Goal: Information Seeking & Learning: Learn about a topic

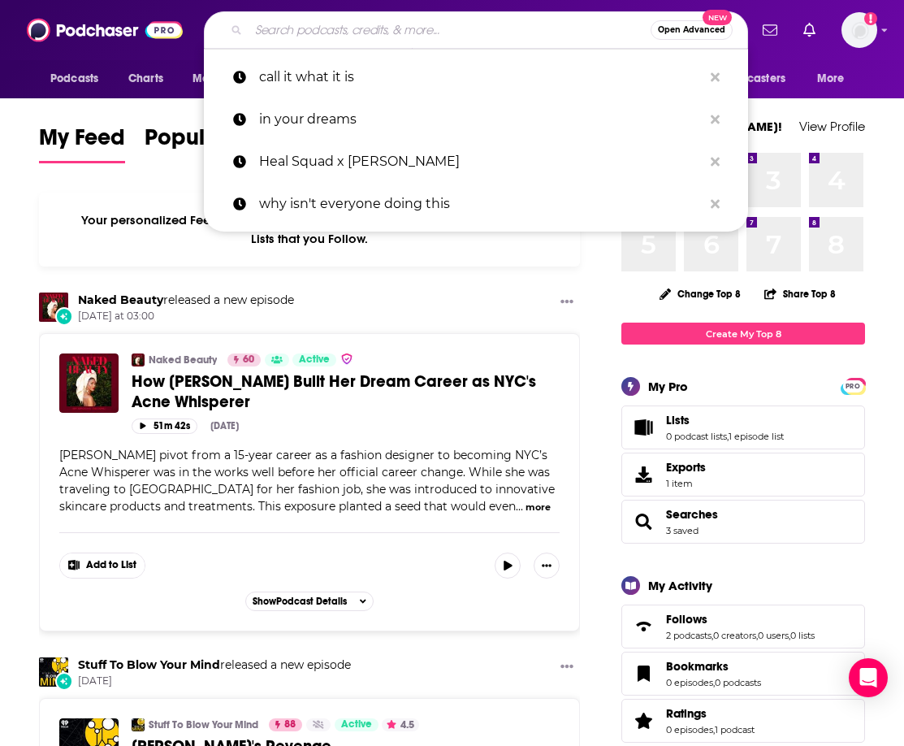
click at [327, 36] on input "Search podcasts, credits, & more..." at bounding box center [450, 30] width 402 height 26
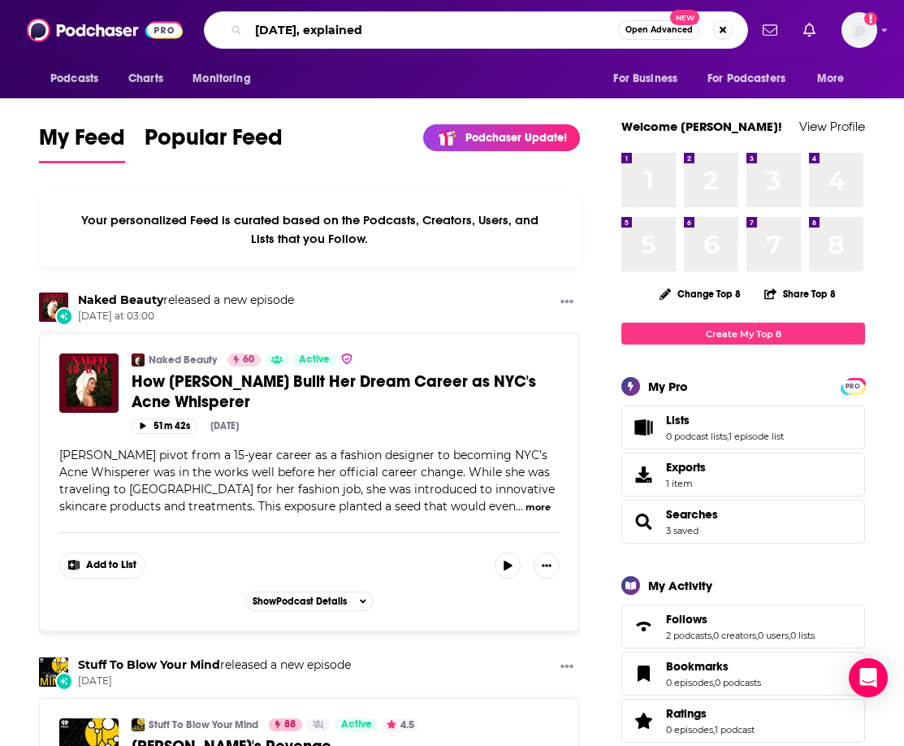
type input "[DATE], explained"
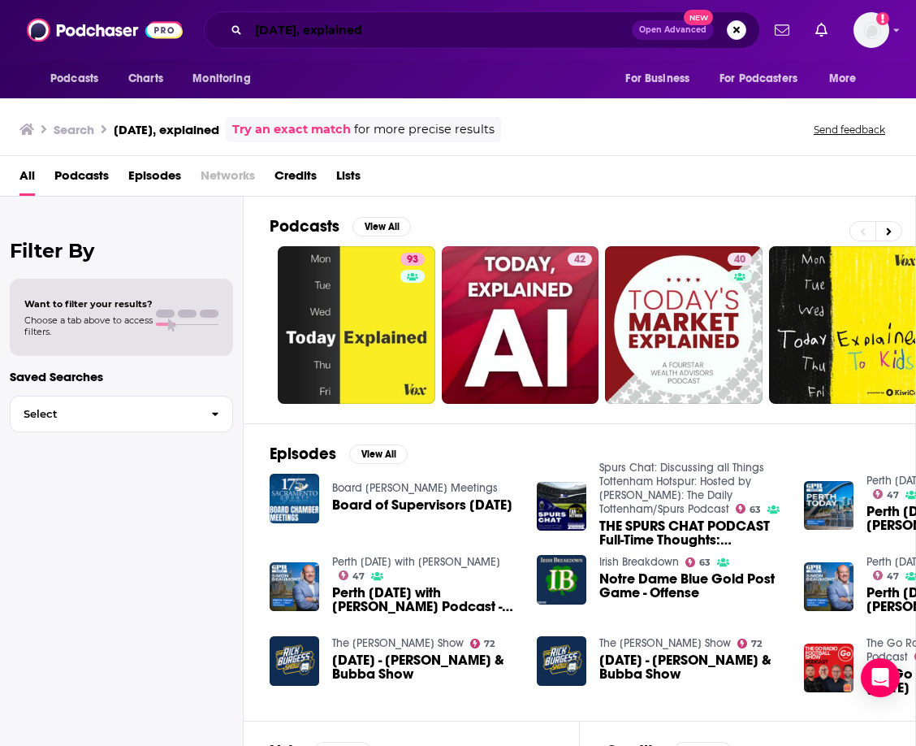
click at [405, 24] on input "[DATE], explained" at bounding box center [440, 30] width 383 height 26
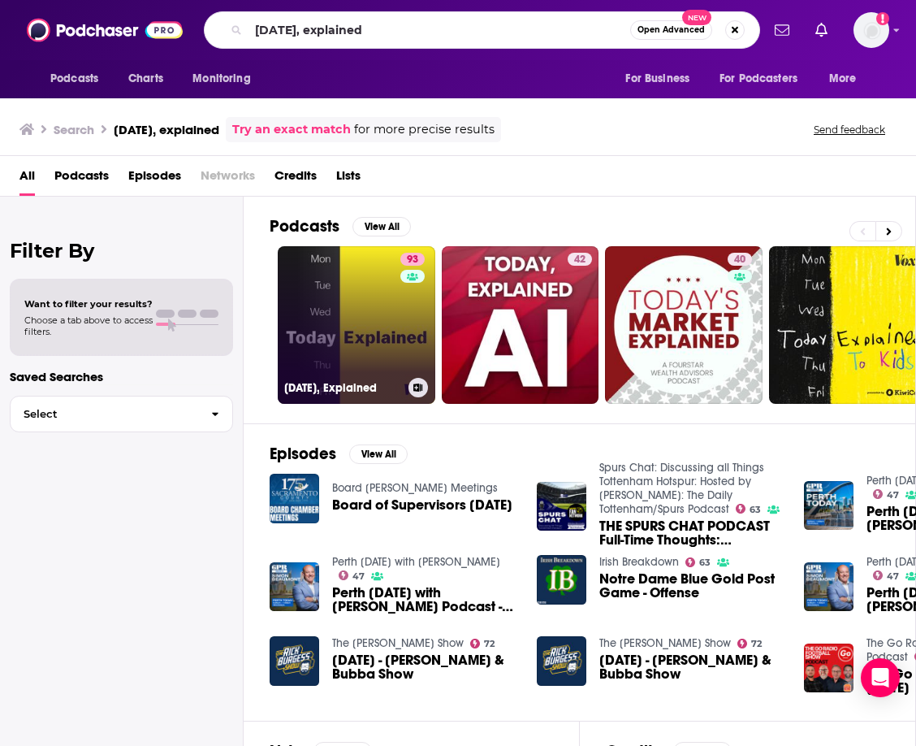
click at [338, 307] on link "93 [DATE], Explained" at bounding box center [357, 325] width 158 height 158
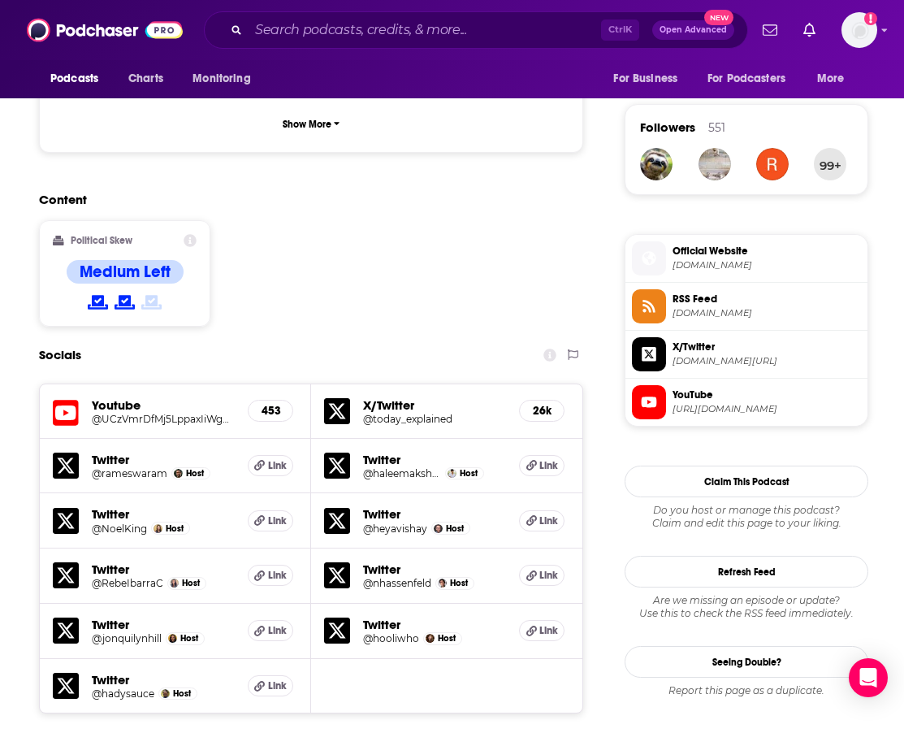
scroll to position [1544, 0]
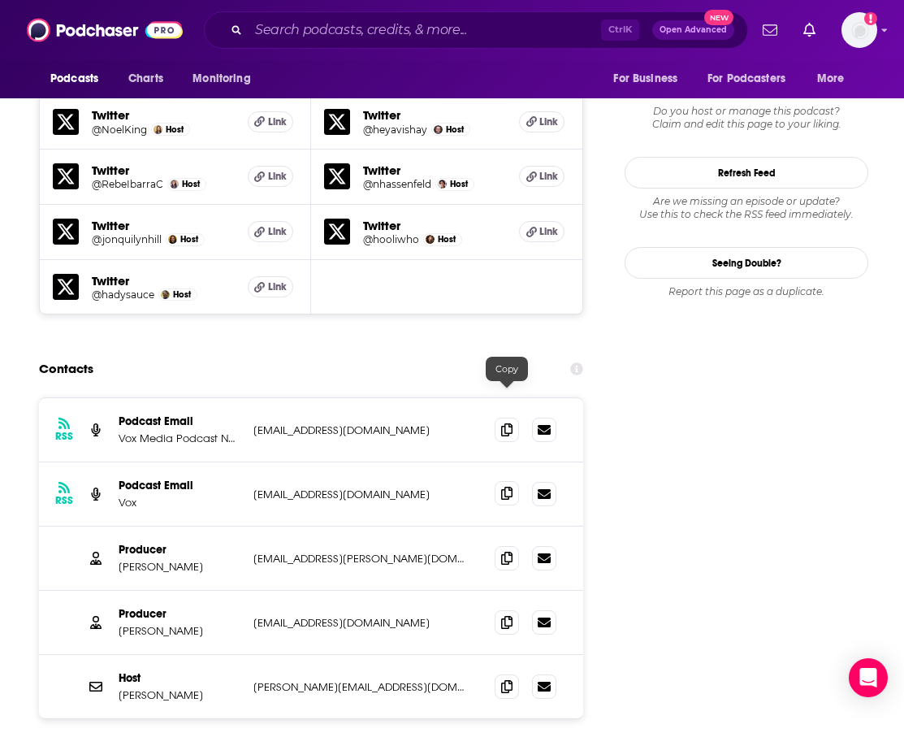
click at [513, 481] on span at bounding box center [507, 493] width 24 height 24
click at [506, 615] on icon at bounding box center [506, 621] width 11 height 13
click at [500, 481] on span at bounding box center [507, 493] width 24 height 24
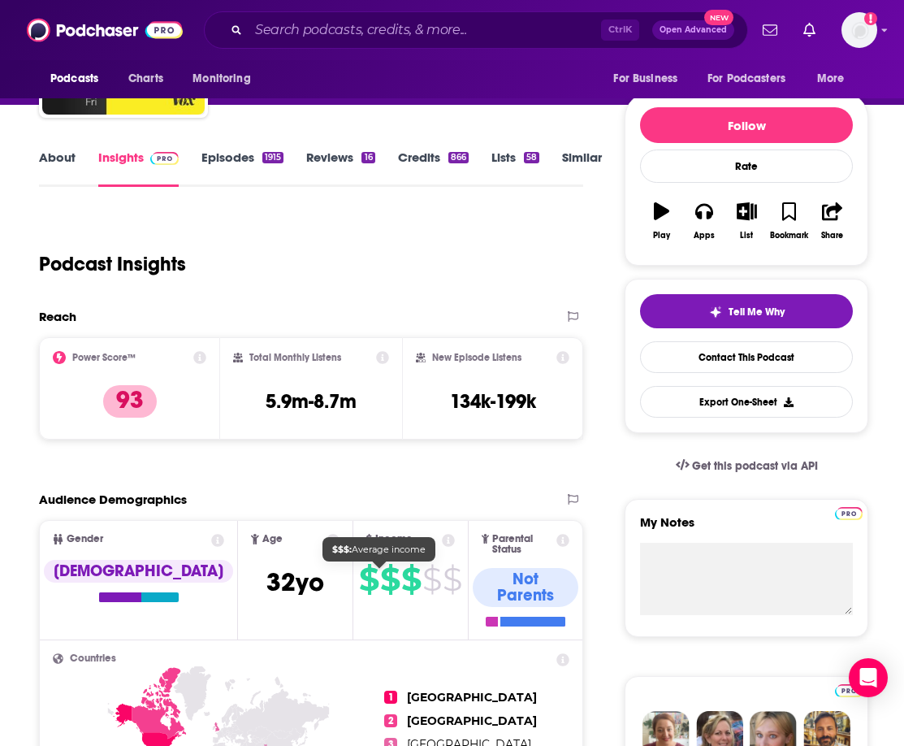
scroll to position [0, 0]
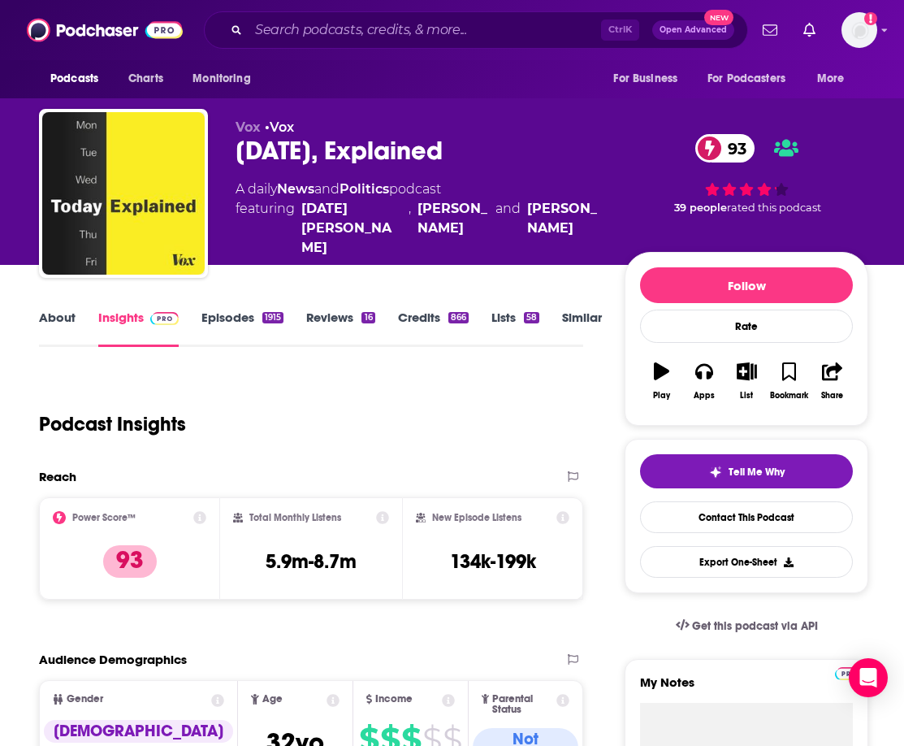
click at [50, 321] on link "About" at bounding box center [57, 328] width 37 height 37
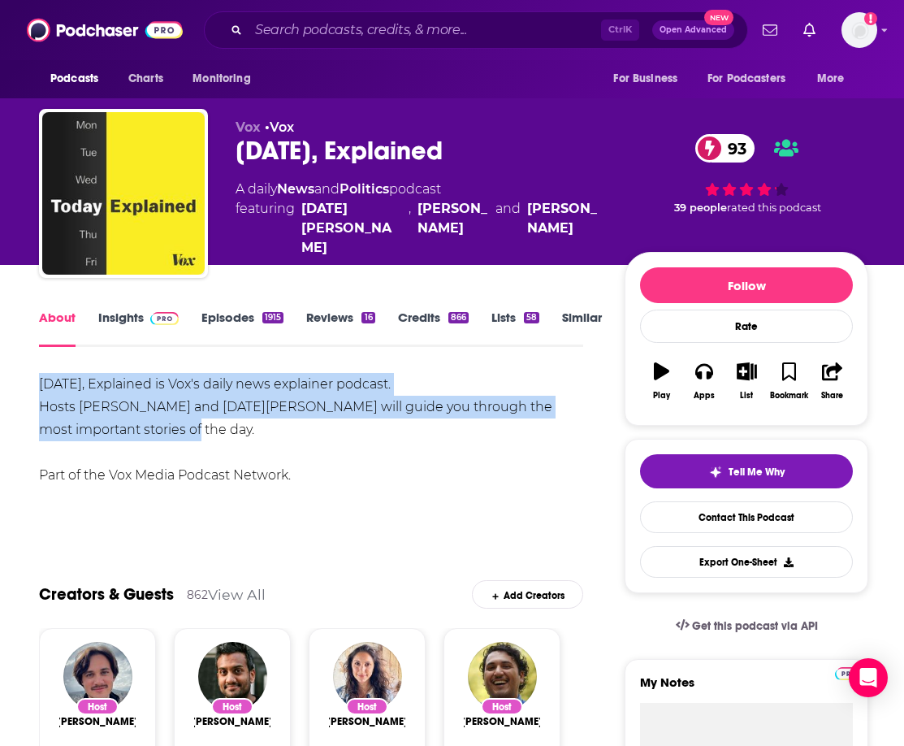
drag, startPoint x: 41, startPoint y: 383, endPoint x: 97, endPoint y: 428, distance: 72.2
click at [97, 428] on div "[DATE], Explained is Vox's daily news explainer podcast. Hosts [PERSON_NAME] an…" at bounding box center [311, 430] width 544 height 114
copy div "[DATE], Explained is Vox's daily news explainer podcast. Hosts [PERSON_NAME] an…"
click at [272, 431] on div "[DATE], Explained is Vox's daily news explainer podcast. Hosts [PERSON_NAME] an…" at bounding box center [311, 430] width 544 height 114
click at [436, 387] on div "[DATE], Explained is Vox's daily news explainer podcast. Hosts [PERSON_NAME] an…" at bounding box center [311, 430] width 544 height 114
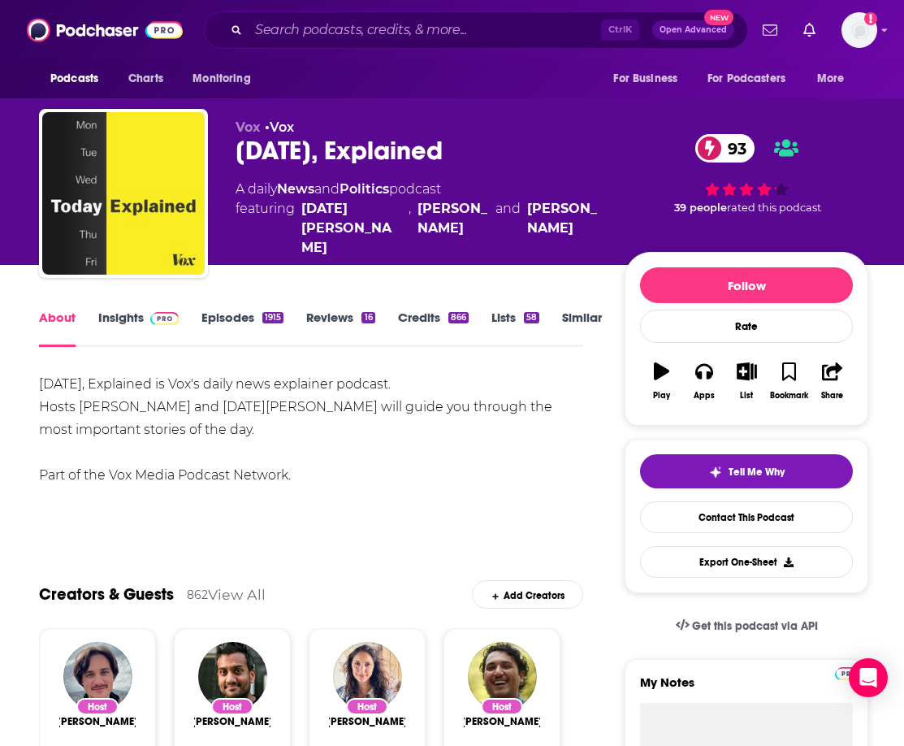
click at [456, 463] on div "[DATE], Explained is Vox's daily news explainer podcast. Hosts [PERSON_NAME] an…" at bounding box center [311, 430] width 544 height 114
drag, startPoint x: 427, startPoint y: 386, endPoint x: 223, endPoint y: 408, distance: 205.9
click at [223, 408] on div "[DATE], Explained is Vox's daily news explainer podcast. Hosts [PERSON_NAME] an…" at bounding box center [311, 430] width 544 height 114
copy div "[PERSON_NAME] and [DATE][PERSON_NAME]"
